Goal: Task Accomplishment & Management: Manage account settings

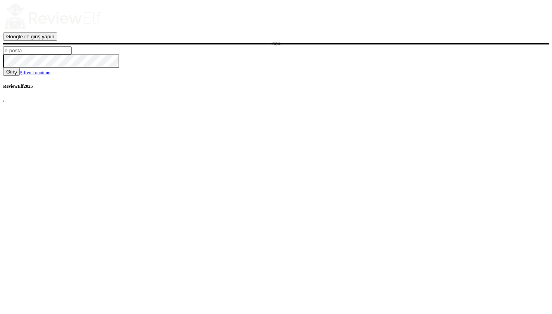
type input "charles.johnson@reviewinsights.org"
click at [20, 76] on button "Giriş" at bounding box center [11, 72] width 17 height 8
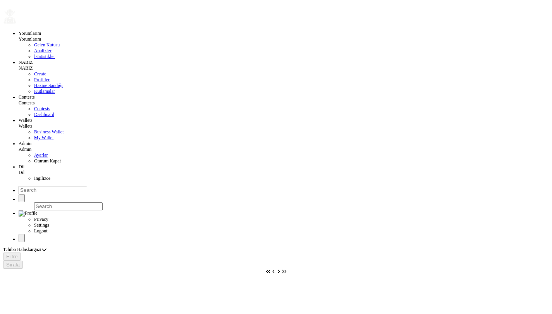
click at [34, 112] on span "Contests" at bounding box center [42, 108] width 16 height 5
click at [33, 248] on span "Create New" at bounding box center [19, 251] width 27 height 6
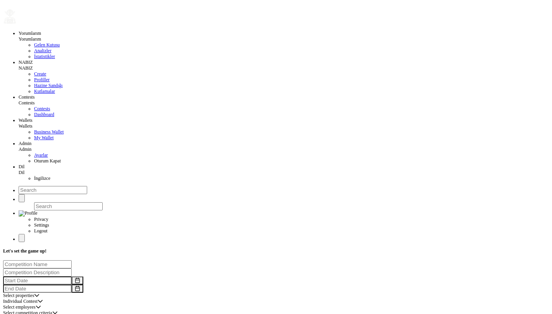
click at [210, 311] on div "Select competition criteria" at bounding box center [276, 314] width 546 height 6
click at [72, 314] on input "1 events" at bounding box center [37, 320] width 69 height 8
drag, startPoint x: 74, startPoint y: 192, endPoint x: 33, endPoint y: 191, distance: 40.7
click at [33, 314] on input "1 events" at bounding box center [37, 320] width 69 height 8
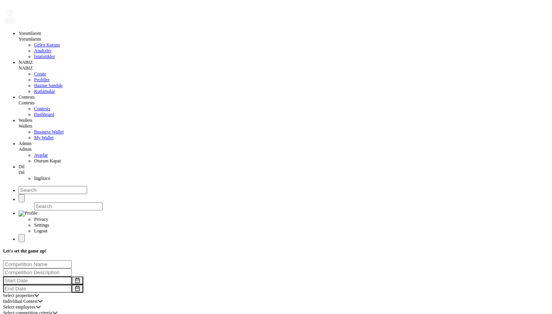
type input "10 events"
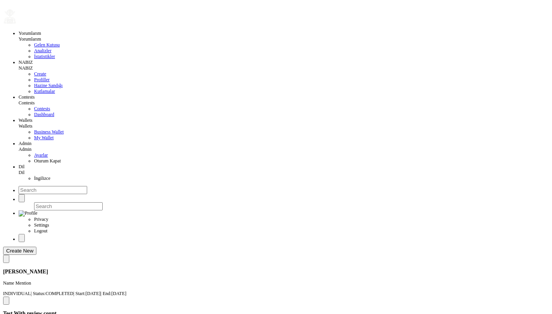
click at [33, 248] on span "Create New" at bounding box center [19, 251] width 27 height 6
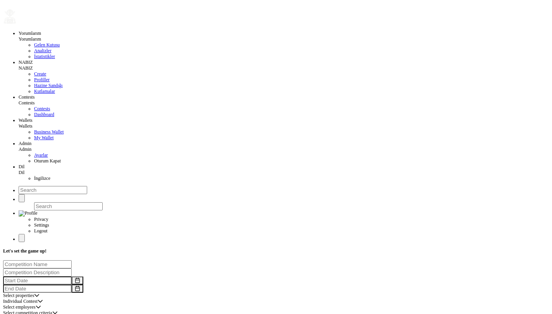
click at [203, 305] on div "Select employees" at bounding box center [276, 308] width 546 height 6
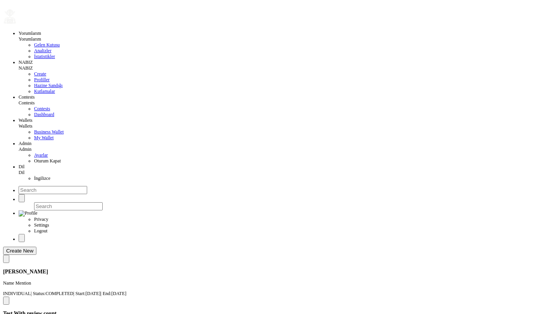
click at [33, 248] on span "Create New" at bounding box center [19, 251] width 27 height 6
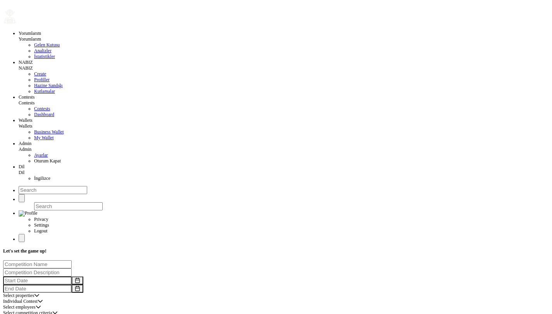
click at [72, 314] on input "10 events" at bounding box center [37, 320] width 69 height 8
type input "13 events"
click at [255, 314] on div "13 events" at bounding box center [276, 320] width 546 height 8
click at [72, 261] on input at bounding box center [37, 265] width 69 height 8
type input "Awar Threshold Test"
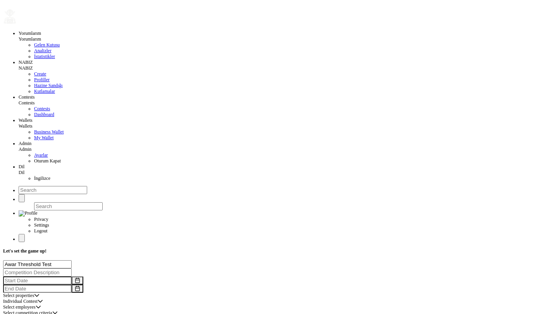
click at [72, 277] on input "text" at bounding box center [37, 281] width 69 height 8
click at [113, 112] on span "9" at bounding box center [117, 109] width 17 height 6
type input "10/09/2025"
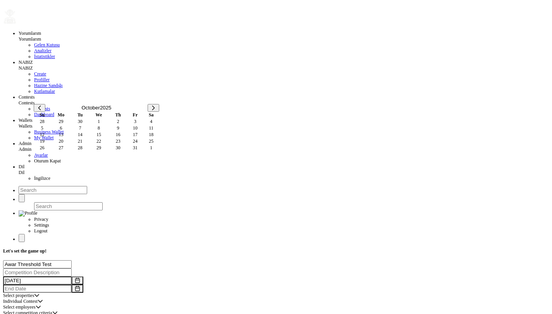
click at [72, 285] on input "text" at bounding box center [37, 289] width 69 height 8
click at [147, 131] on span "11" at bounding box center [151, 128] width 15 height 6
type input "10/11/2025"
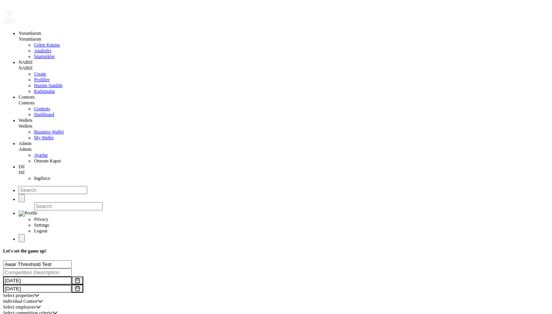
click at [34, 293] on div "Select properties" at bounding box center [18, 296] width 31 height 6
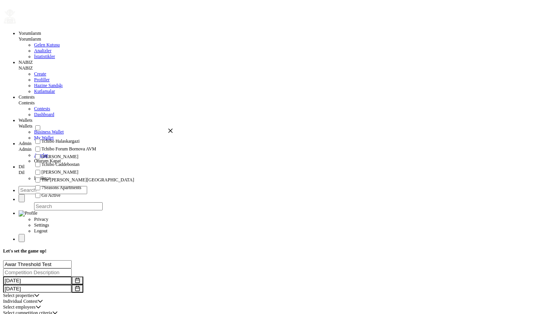
click at [94, 177] on span "The Clementine Churchill Hospital" at bounding box center [87, 180] width 93 height 6
checkbox input "true"
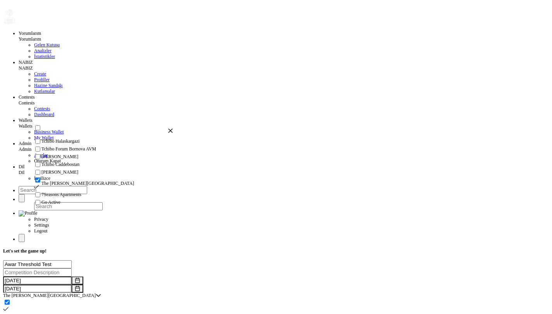
scroll to position [50, 0]
click at [168, 131] on icon "button" at bounding box center [170, 130] width 5 height 5
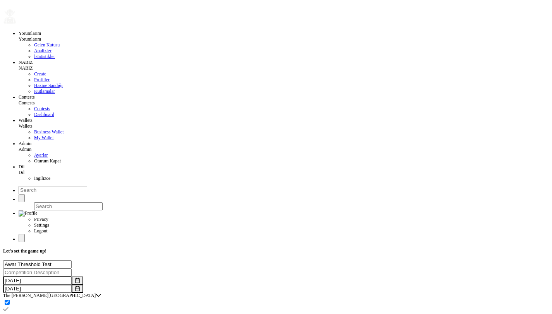
click at [63, 182] on li "Individual Contest" at bounding box center [103, 180] width 139 height 6
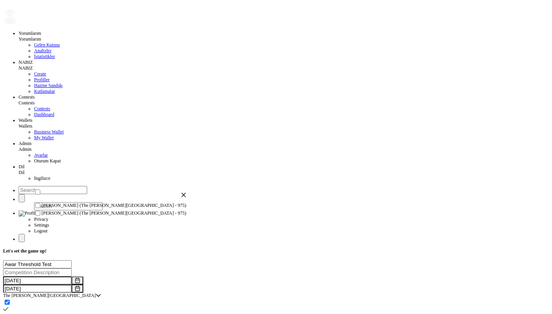
click at [40, 208] on input "checkbox" at bounding box center [37, 205] width 5 height 5
checkbox input "true"
click at [40, 223] on input "checkbox" at bounding box center [37, 220] width 5 height 5
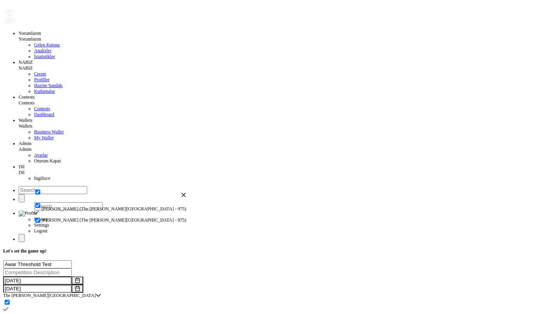
checkbox input "true"
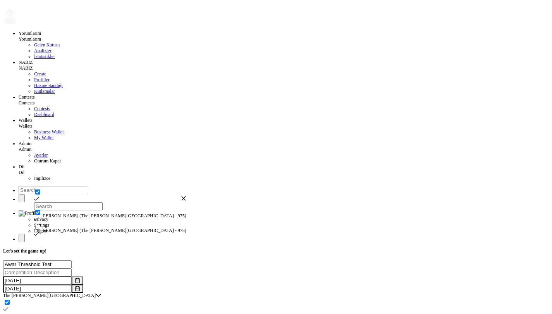
checkbox input "true"
click at [181, 197] on icon "button" at bounding box center [183, 198] width 5 height 5
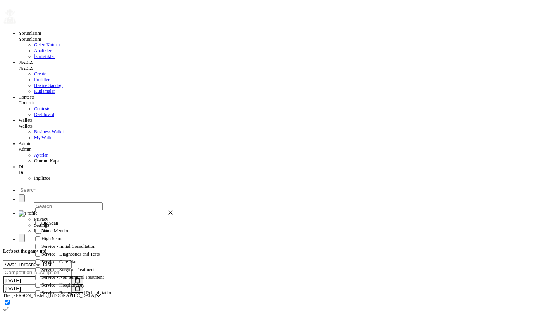
click at [40, 234] on input "checkbox" at bounding box center [37, 231] width 5 height 5
checkbox input "true"
click at [168, 215] on icon "button" at bounding box center [170, 213] width 4 height 4
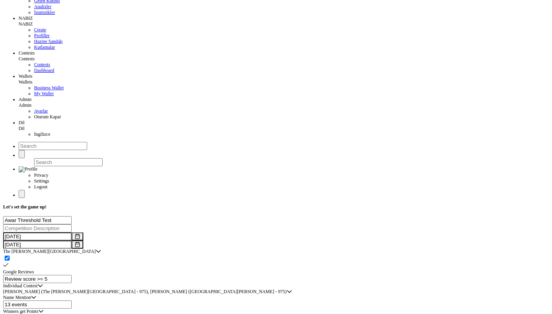
scroll to position [45, 0]
drag, startPoint x: 91, startPoint y: 225, endPoint x: 69, endPoint y: 224, distance: 22.9
type input "0 points"
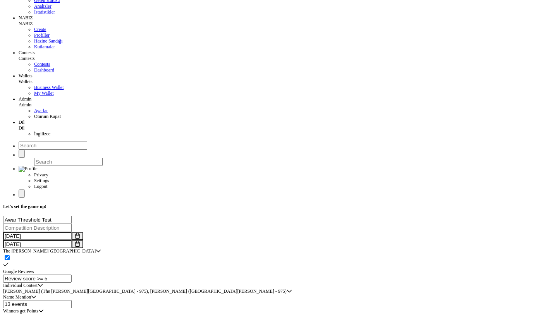
type input "80 points"
type input "20 points"
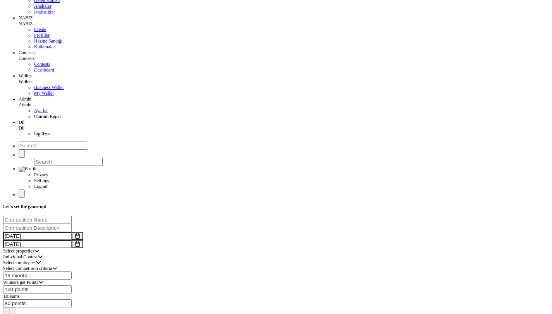
type input "10 events"
type input "100 points"
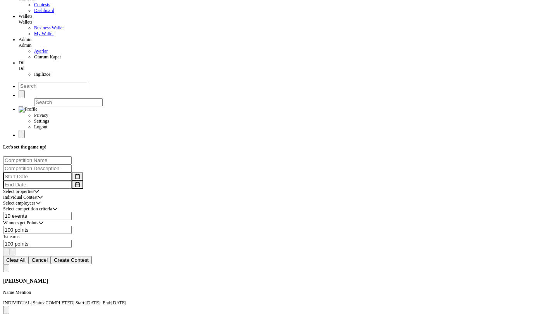
scroll to position [155, 0]
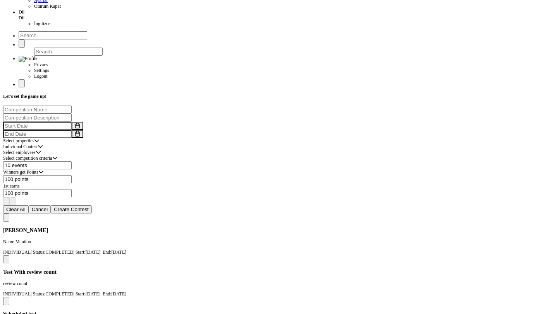
click at [293, 170] on div "Winners get Points Winners get Points Winners get Points" at bounding box center [276, 173] width 546 height 6
click at [293, 175] on div "100 points" at bounding box center [276, 179] width 546 height 8
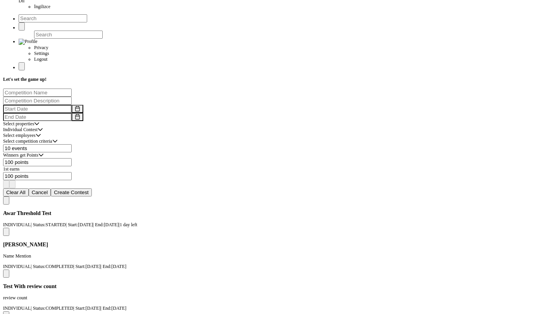
scroll to position [218, 0]
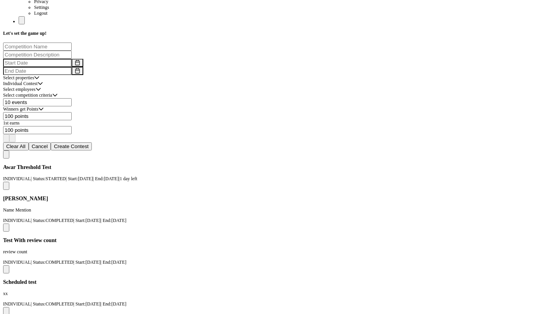
click at [48, 144] on span "Cancel" at bounding box center [40, 147] width 16 height 6
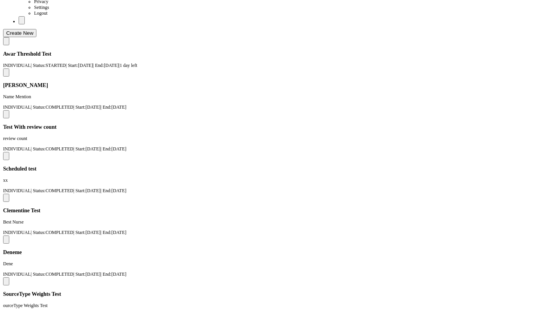
scroll to position [0, 0]
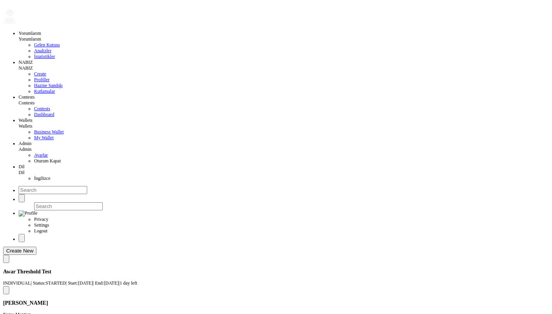
click at [9, 287] on button at bounding box center [6, 291] width 6 height 8
click at [397, 120] on button "button" at bounding box center [399, 122] width 5 height 5
click at [6, 291] on span at bounding box center [6, 291] width 0 height 0
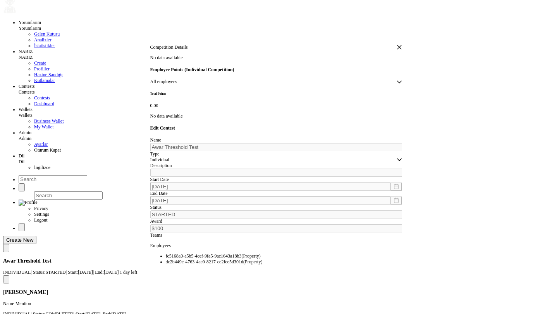
click at [397, 45] on icon "button" at bounding box center [399, 47] width 5 height 5
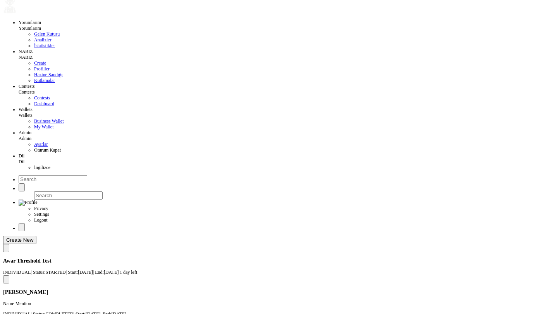
click at [6, 280] on span at bounding box center [6, 280] width 0 height 0
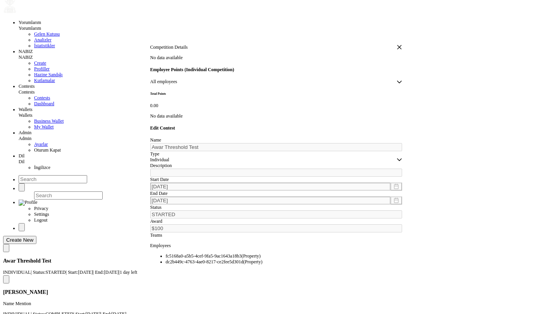
click at [397, 45] on icon "button" at bounding box center [399, 47] width 4 height 4
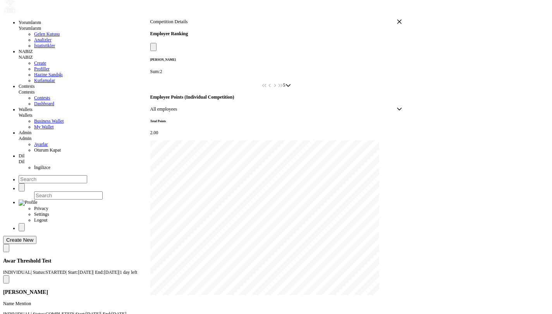
click at [397, 24] on icon "button" at bounding box center [399, 21] width 5 height 5
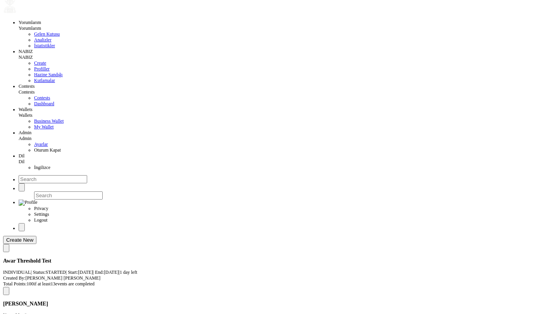
click at [261, 258] on div "Awar Threshold Test INDIVIDUAL | Status: STARTED | Start: October 8th, 2025 | E…" at bounding box center [276, 277] width 546 height 38
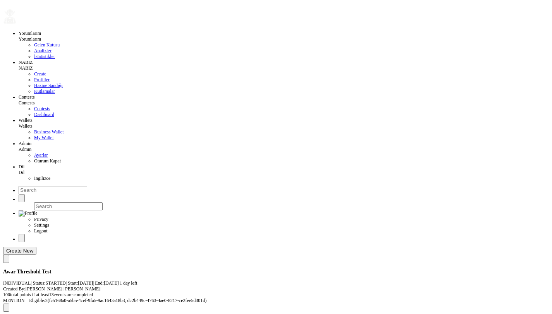
click at [114, 247] on div "Create New" at bounding box center [276, 251] width 546 height 8
click at [34, 77] on span "NABIZ" at bounding box center [41, 73] width 14 height 5
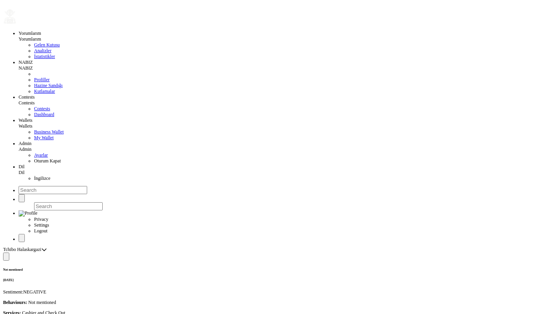
click at [34, 181] on span "İngilizce" at bounding box center [42, 178] width 16 height 5
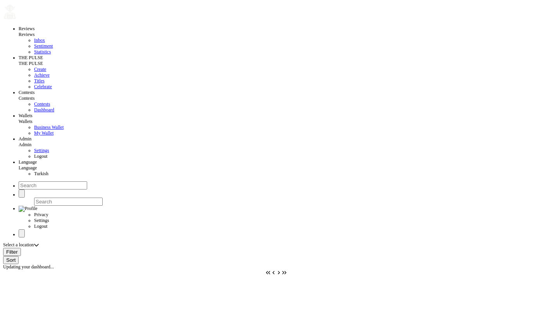
scroll to position [10, 0]
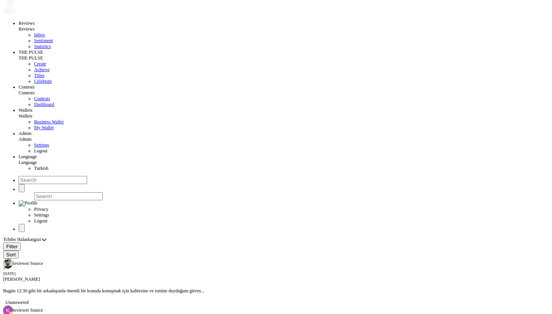
radio input "false"
click at [21, 243] on button "Filter" at bounding box center [12, 247] width 18 height 8
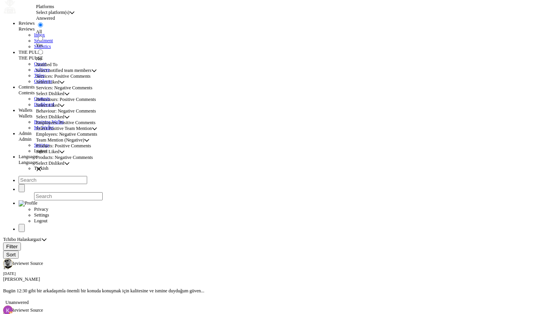
click at [64, 97] on span "Select Disliked" at bounding box center [50, 94] width 28 height 6
click at [83, 170] on span "Cashier and Check Out" at bounding box center [63, 167] width 43 height 5
click at [41, 167] on icon "button" at bounding box center [38, 169] width 5 height 5
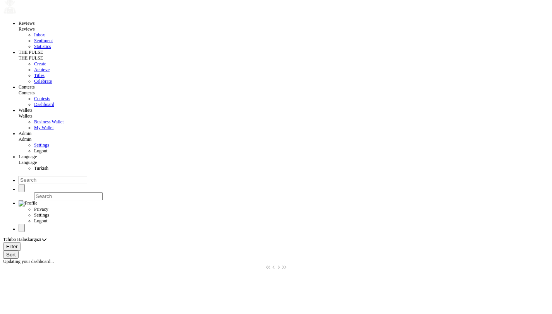
click at [18, 244] on span "Filter" at bounding box center [12, 247] width 12 height 6
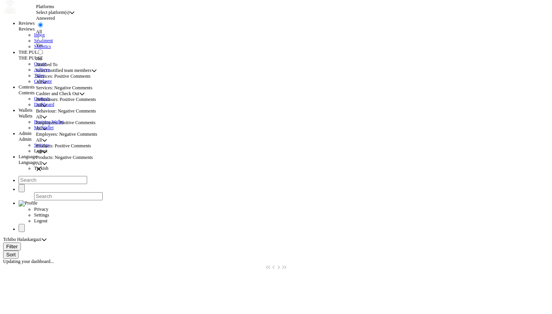
click at [42, 108] on span "All" at bounding box center [39, 106] width 6 height 6
click at [70, 97] on span "Cashier and Check Out" at bounding box center [57, 94] width 43 height 6
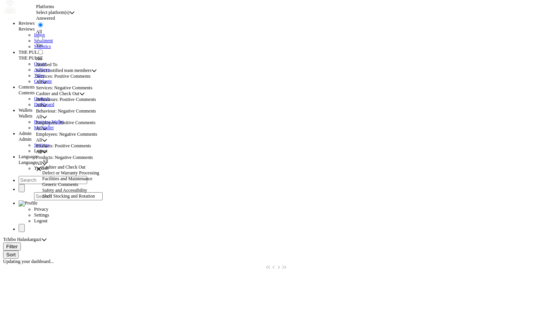
click at [67, 165] on li "All" at bounding box center [95, 162] width 106 height 6
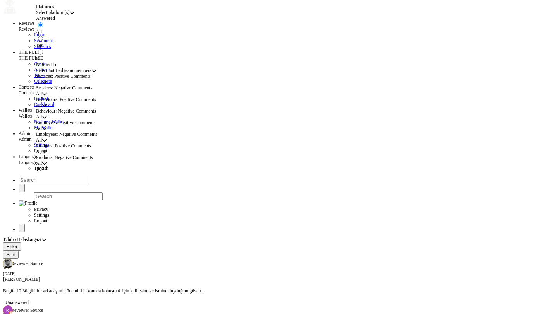
click at [42, 108] on span "All" at bounding box center [39, 106] width 6 height 6
click at [66, 199] on span "Attentiveness" at bounding box center [54, 196] width 25 height 5
click at [41, 167] on icon "button" at bounding box center [38, 169] width 5 height 5
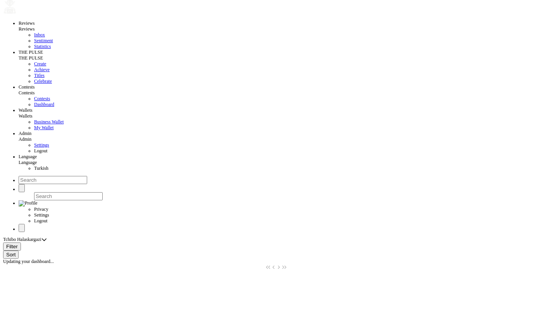
click at [34, 171] on span "Turkish" at bounding box center [41, 168] width 14 height 5
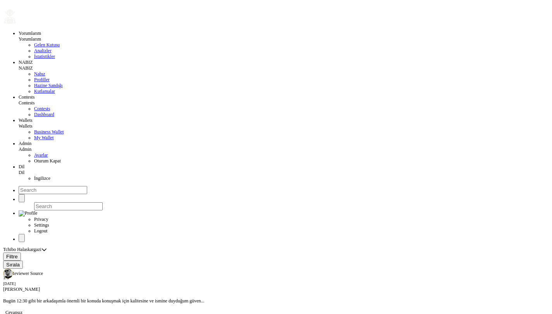
click at [18, 254] on span "Filtre" at bounding box center [12, 257] width 12 height 6
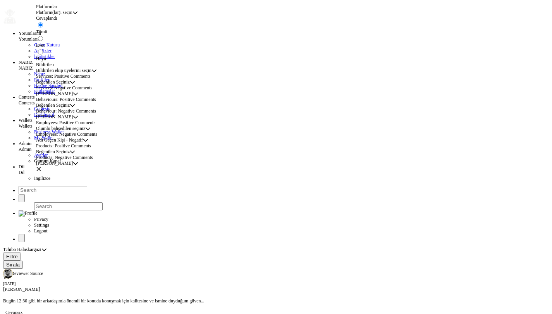
click at [41, 167] on icon "button" at bounding box center [38, 169] width 5 height 5
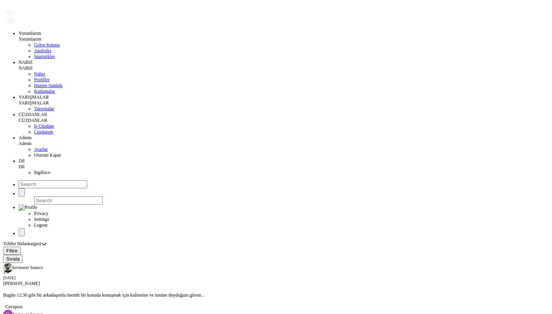
click at [34, 158] on span "Oturum Kapat" at bounding box center [47, 155] width 27 height 5
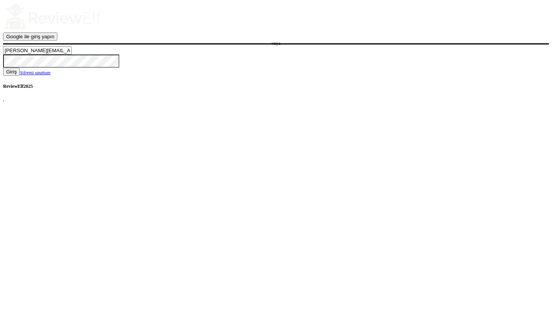
click at [72, 55] on input "[PERSON_NAME][EMAIL_ADDRESS][PERSON_NAME][DOMAIN_NAME]" at bounding box center [37, 50] width 69 height 8
type input "[PERSON_NAME][EMAIL_ADDRESS][PERSON_NAME][DOMAIN_NAME]"
click at [17, 75] on span "Giriş" at bounding box center [11, 72] width 10 height 6
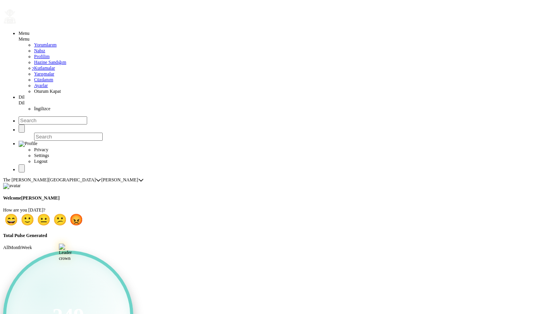
click at [34, 77] on span "Yarışmalar" at bounding box center [44, 73] width 20 height 5
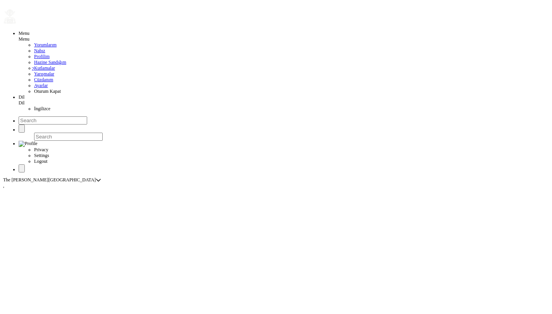
click at [34, 77] on span "Yarışmalar" at bounding box center [44, 73] width 20 height 5
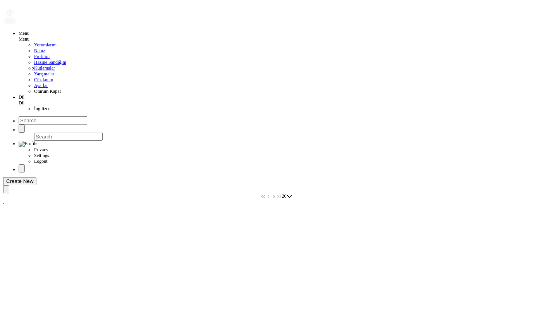
click at [134, 185] on div "20 20 20" at bounding box center [276, 192] width 546 height 14
click at [137, 177] on div "Create New" at bounding box center [276, 181] width 546 height 8
click at [34, 88] on span "Ayarlar" at bounding box center [41, 85] width 14 height 5
click at [55, 177] on span "Kullanıcı Ayarları" at bounding box center [38, 179] width 33 height 5
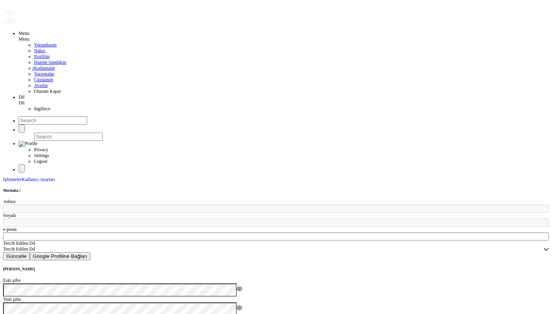
type input "Dianne"
type input "Doe"
type input "nick.roberts@reviewinsights.org"
click at [22, 177] on span "İşletmeler" at bounding box center [12, 179] width 19 height 5
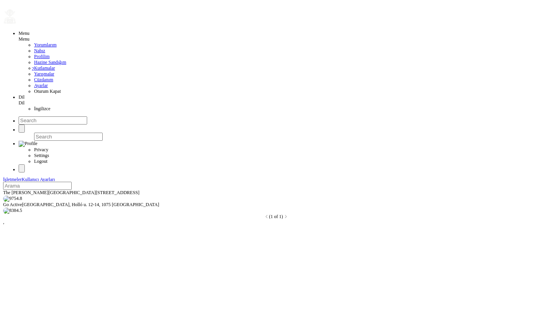
click at [34, 77] on span "Yarışmalar" at bounding box center [44, 73] width 20 height 5
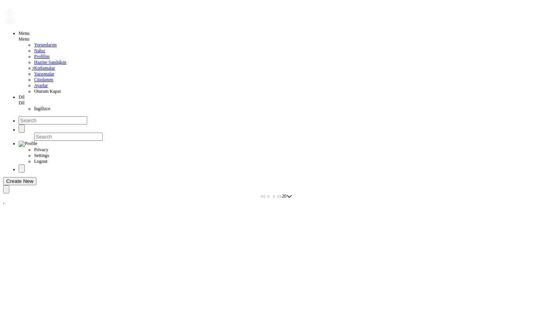
click at [163, 177] on div "Create New" at bounding box center [276, 181] width 546 height 8
click at [180, 156] on div "Menu Menu Yorumlarım Nabız Profilim Hazine Sandığım 2 Kutlamalar Yarışmalar Cüz…" at bounding box center [276, 101] width 546 height 196
click at [34, 82] on span "Cüzdanım" at bounding box center [43, 79] width 19 height 5
click at [34, 77] on span "Yarışmalar" at bounding box center [44, 73] width 20 height 5
click at [168, 185] on div at bounding box center [276, 189] width 546 height 8
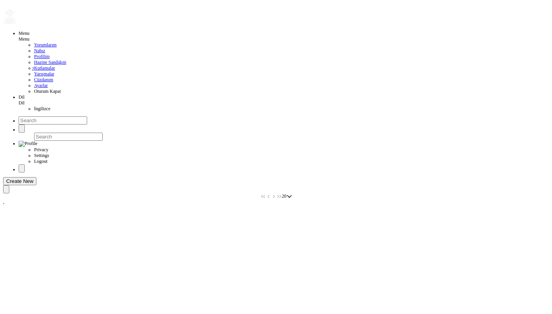
click at [184, 114] on div "Menu Menu Yorumlarım Nabız Profilim Hazine Sandığım 2 Kutlamalar Yarışmalar Cüz…" at bounding box center [276, 101] width 546 height 196
click at [245, 177] on div "Create New" at bounding box center [276, 181] width 546 height 8
click at [268, 177] on div "Create New" at bounding box center [276, 181] width 546 height 8
click at [144, 177] on div "Create New" at bounding box center [276, 181] width 546 height 8
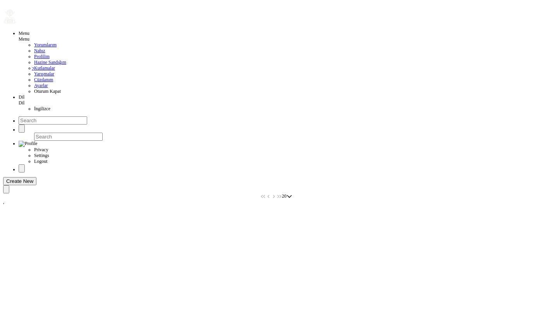
click at [160, 118] on div "Menu Menu Yorumlarım Nabız Profilim Hazine Sandığım 2 Kutlamalar Yarışmalar Cüz…" at bounding box center [276, 101] width 546 height 196
click at [138, 128] on div "Menu Menu Yorumlarım Nabız Profilim Hazine Sandığım 2 Kutlamalar Yarışmalar Cüz…" at bounding box center [276, 101] width 546 height 196
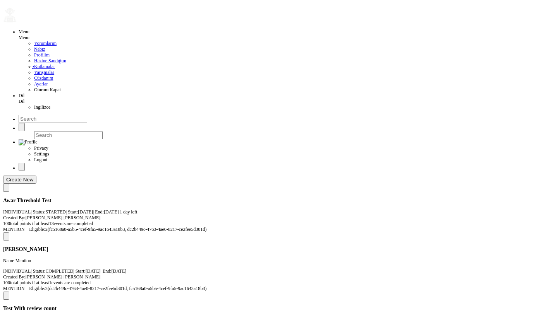
scroll to position [2, 0]
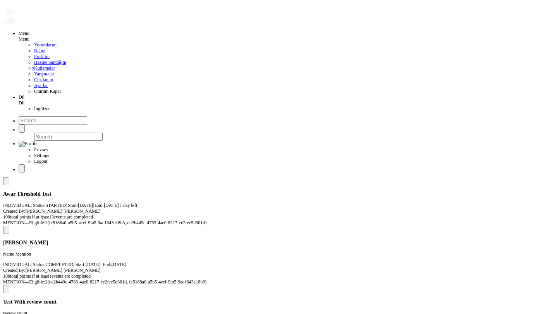
click at [9, 177] on button at bounding box center [6, 181] width 6 height 8
click at [44, 62] on span "All" at bounding box center [41, 61] width 6 height 6
click at [65, 92] on span "Completed" at bounding box center [55, 88] width 21 height 5
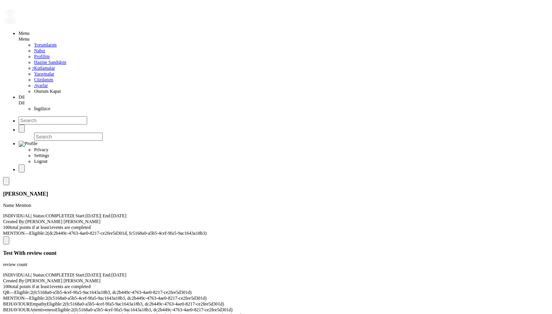
click at [9, 177] on button at bounding box center [6, 181] width 6 height 8
click at [56, 62] on span "Completed" at bounding box center [48, 61] width 21 height 6
click at [62, 80] on span "Scheduled" at bounding box center [54, 77] width 19 height 5
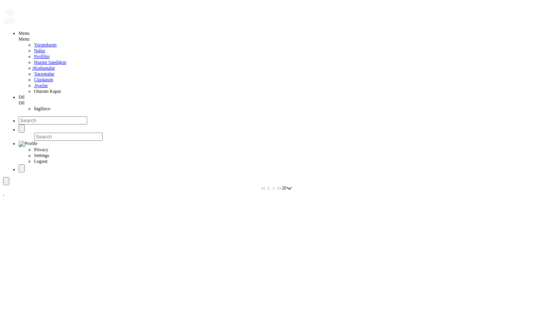
click at [6, 182] on span at bounding box center [6, 182] width 0 height 0
click at [58, 63] on span "Scheduled" at bounding box center [47, 61] width 19 height 6
click at [64, 86] on li "Started" at bounding box center [69, 84] width 49 height 6
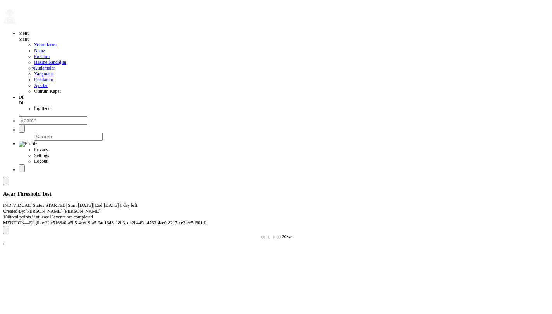
click at [9, 177] on button at bounding box center [6, 181] width 6 height 8
click at [57, 88] on span "Newest First" at bounding box center [50, 85] width 24 height 6
click at [6, 182] on span at bounding box center [6, 182] width 0 height 0
click at [52, 64] on span "Started" at bounding box center [44, 61] width 13 height 6
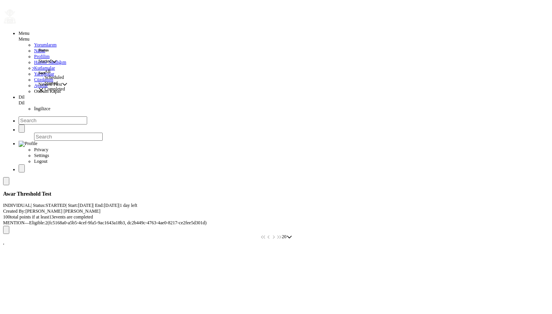
click at [60, 75] on li "All" at bounding box center [69, 72] width 49 height 6
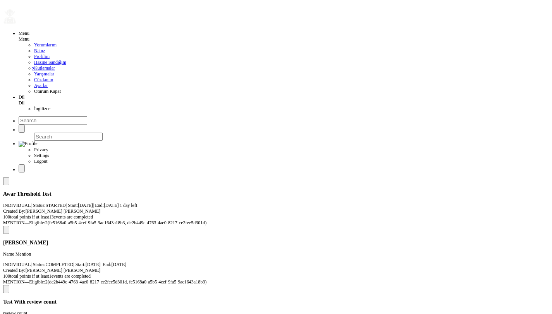
click at [34, 53] on link "Nabız" at bounding box center [39, 50] width 11 height 5
click at [34, 71] on span "Kutlamalar" at bounding box center [44, 67] width 21 height 5
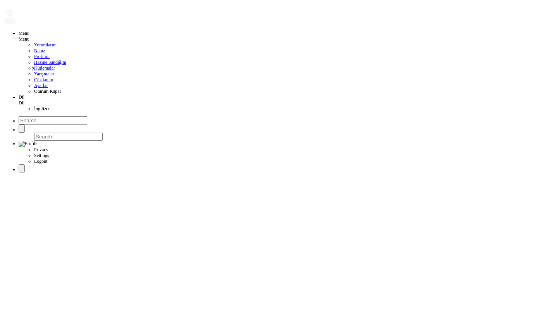
click at [34, 77] on span "Yarışmalar" at bounding box center [44, 73] width 20 height 5
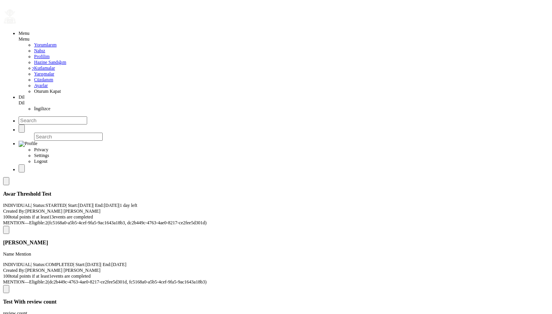
click at [6, 290] on span at bounding box center [6, 290] width 0 height 0
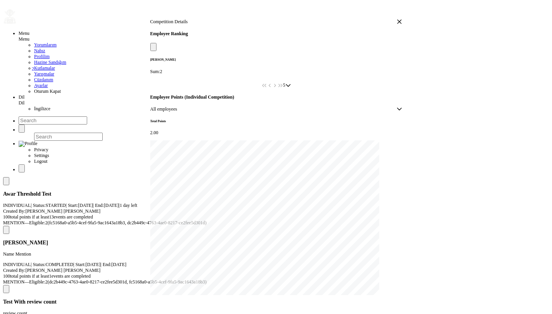
click at [397, 24] on icon "button" at bounding box center [399, 21] width 5 height 5
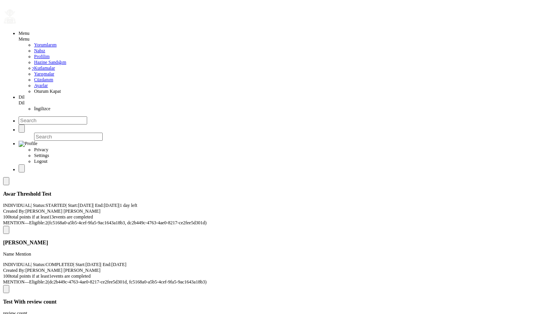
click at [217, 252] on p "Name Mention" at bounding box center [276, 255] width 546 height 6
click at [148, 177] on div at bounding box center [276, 181] width 546 height 8
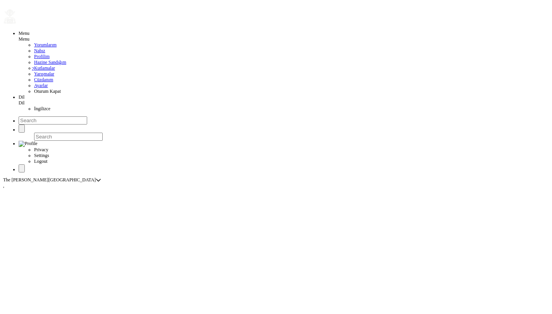
click at [34, 94] on span "Oturum Kapat" at bounding box center [47, 91] width 27 height 5
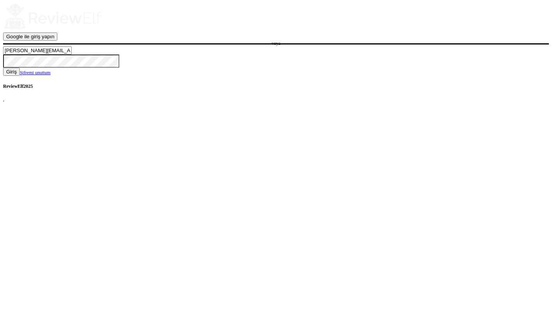
click at [72, 55] on input "[PERSON_NAME][EMAIL_ADDRESS][PERSON_NAME][DOMAIN_NAME]" at bounding box center [37, 50] width 69 height 8
type input "[EMAIL_ADDRESS][DOMAIN_NAME]"
click at [20, 76] on button "Giriş" at bounding box center [11, 72] width 17 height 8
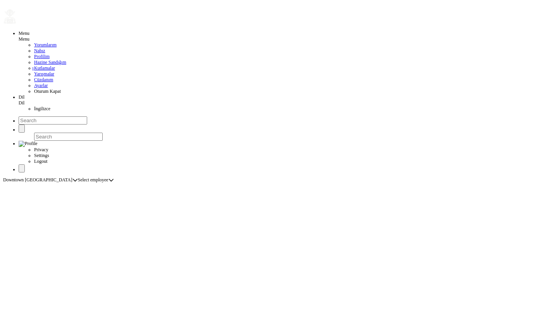
click at [34, 77] on span "Yarışmalar" at bounding box center [44, 73] width 20 height 5
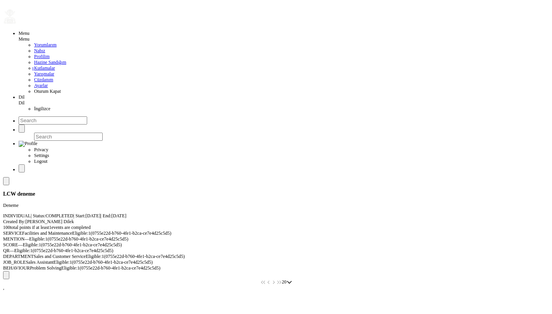
click at [34, 94] on span "Oturum Kapat" at bounding box center [47, 91] width 27 height 5
